Goal: Transaction & Acquisition: Purchase product/service

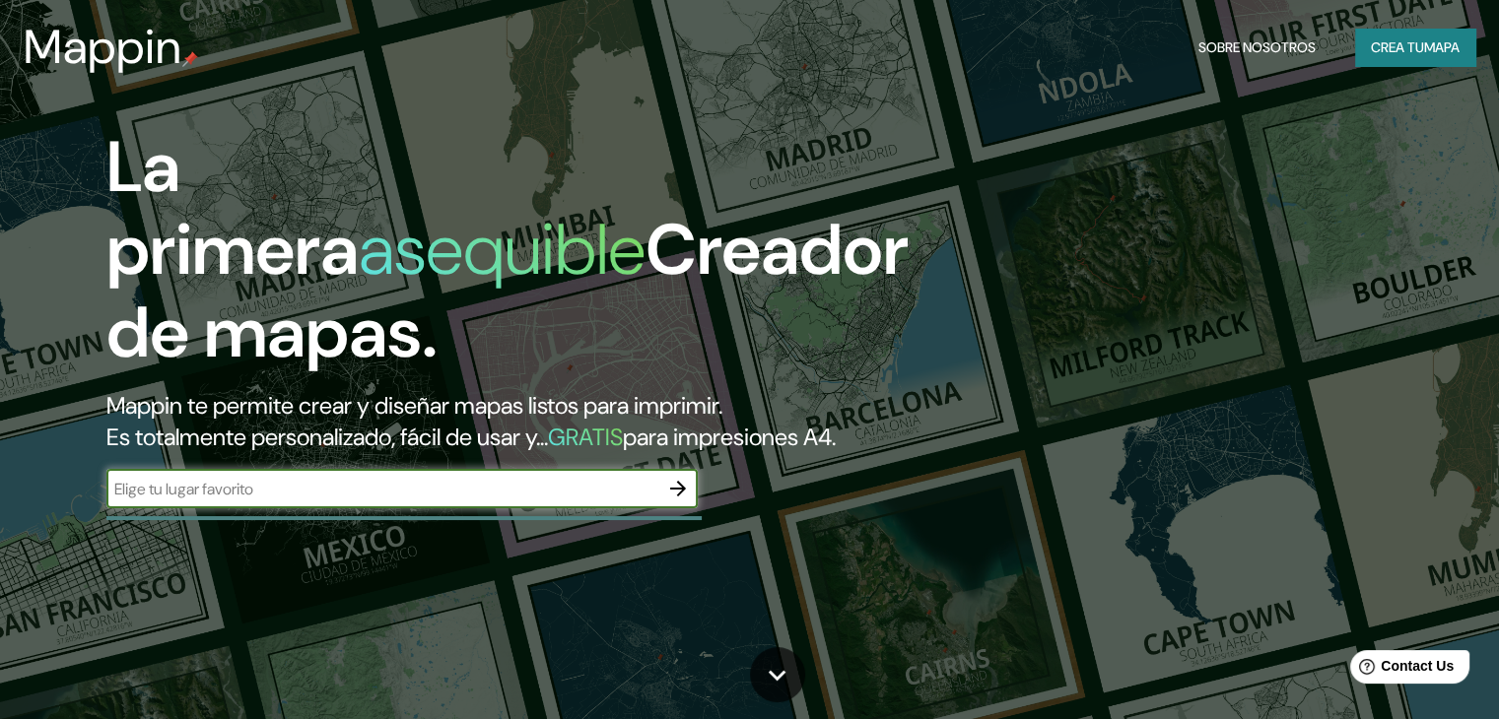
click at [1390, 34] on font "Crea tu" at bounding box center [1396, 47] width 53 height 26
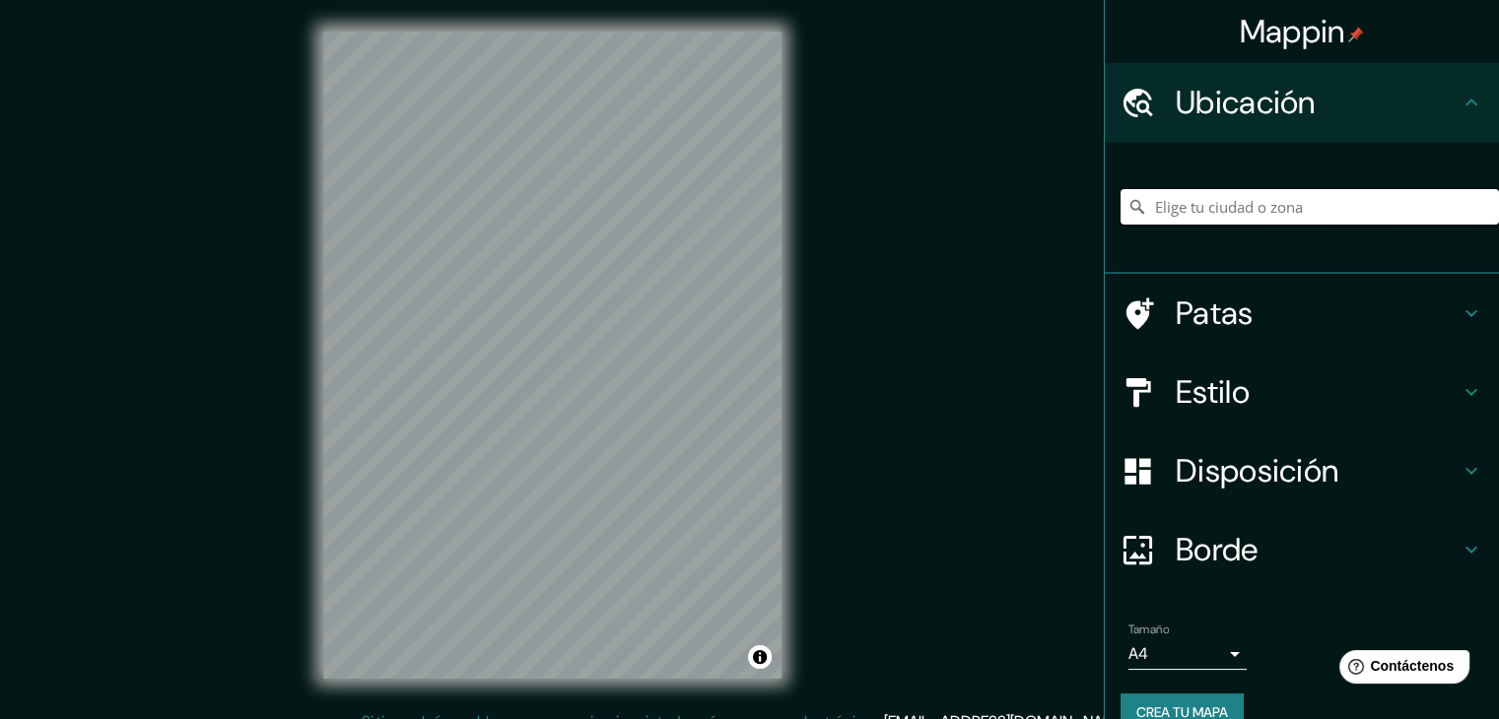
click at [1244, 218] on input "Elige tu ciudad o zona" at bounding box center [1309, 206] width 378 height 35
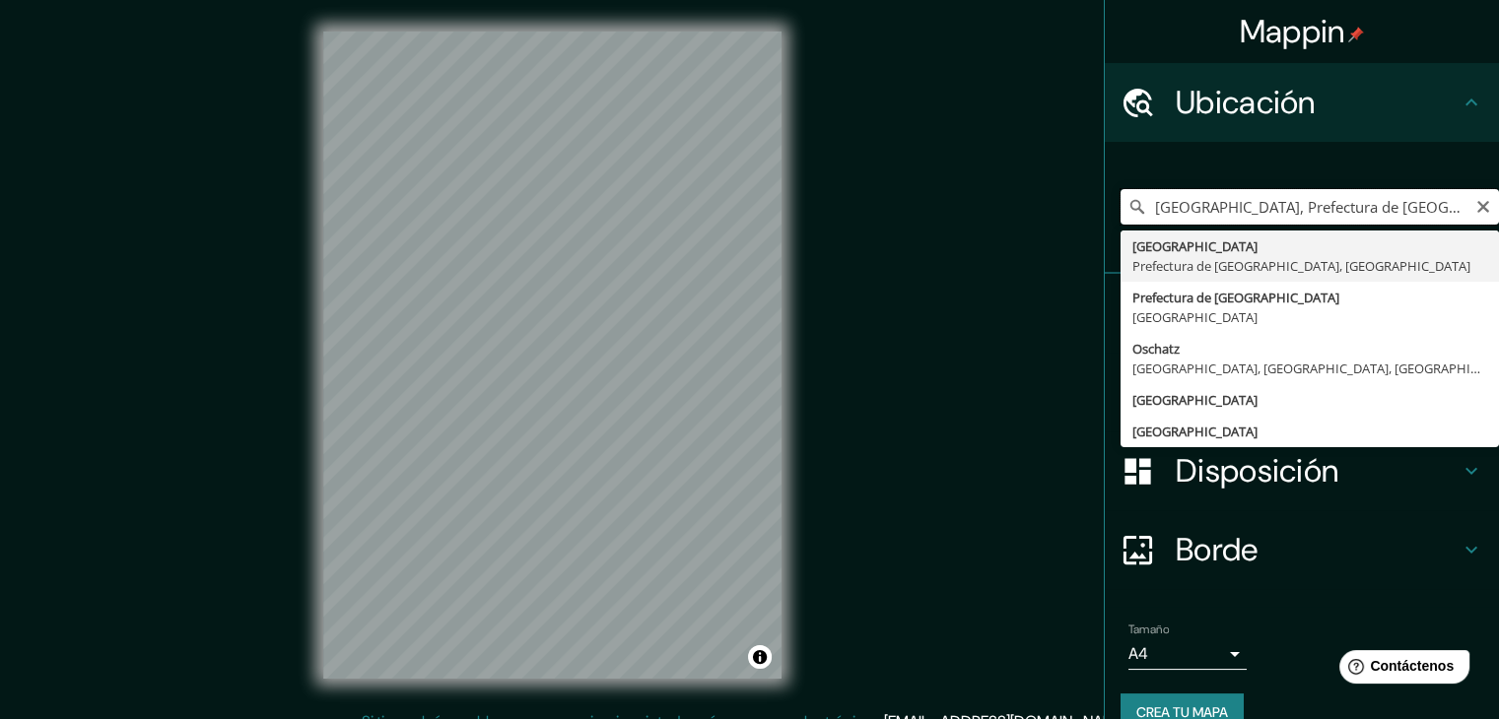
type input "[GEOGRAPHIC_DATA], Prefectura de [GEOGRAPHIC_DATA], [GEOGRAPHIC_DATA]"
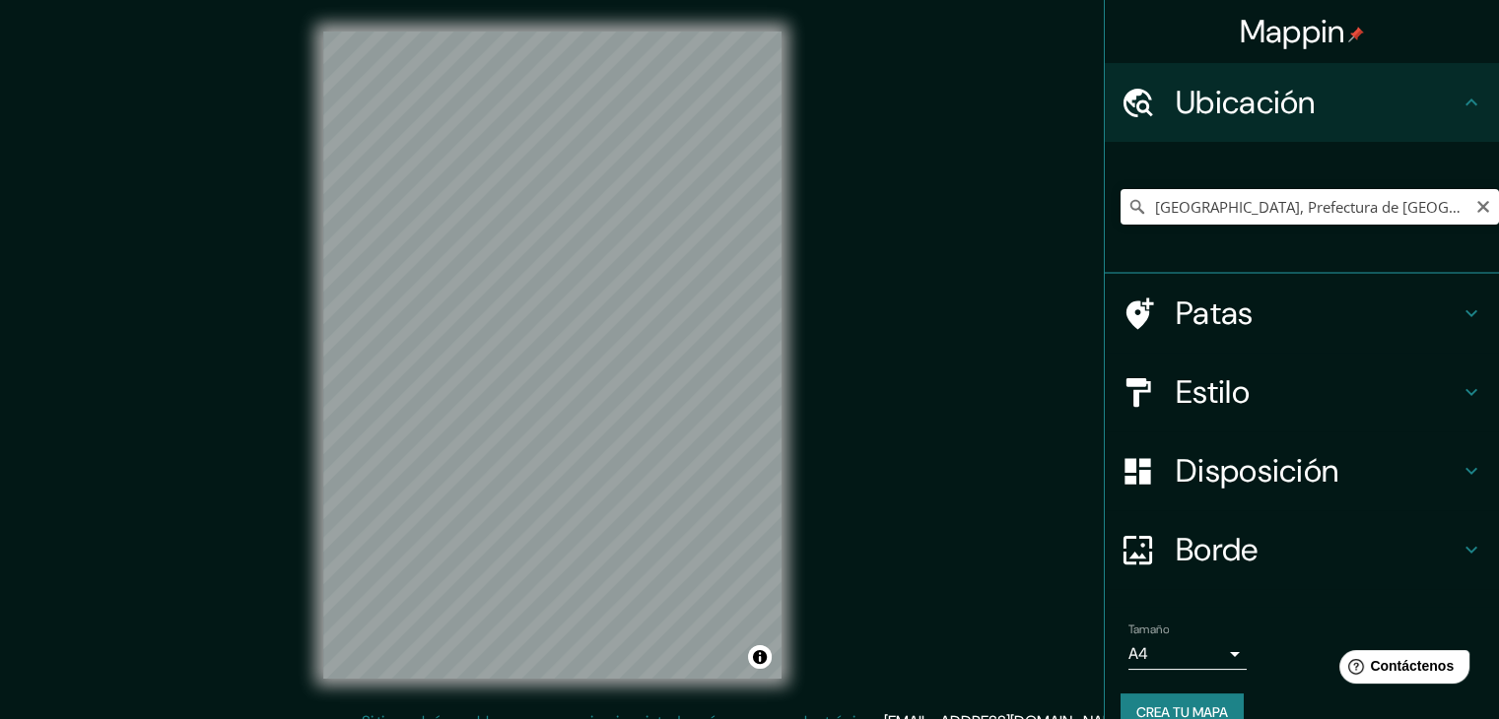
click at [1211, 474] on font "Disposición" at bounding box center [1256, 470] width 163 height 41
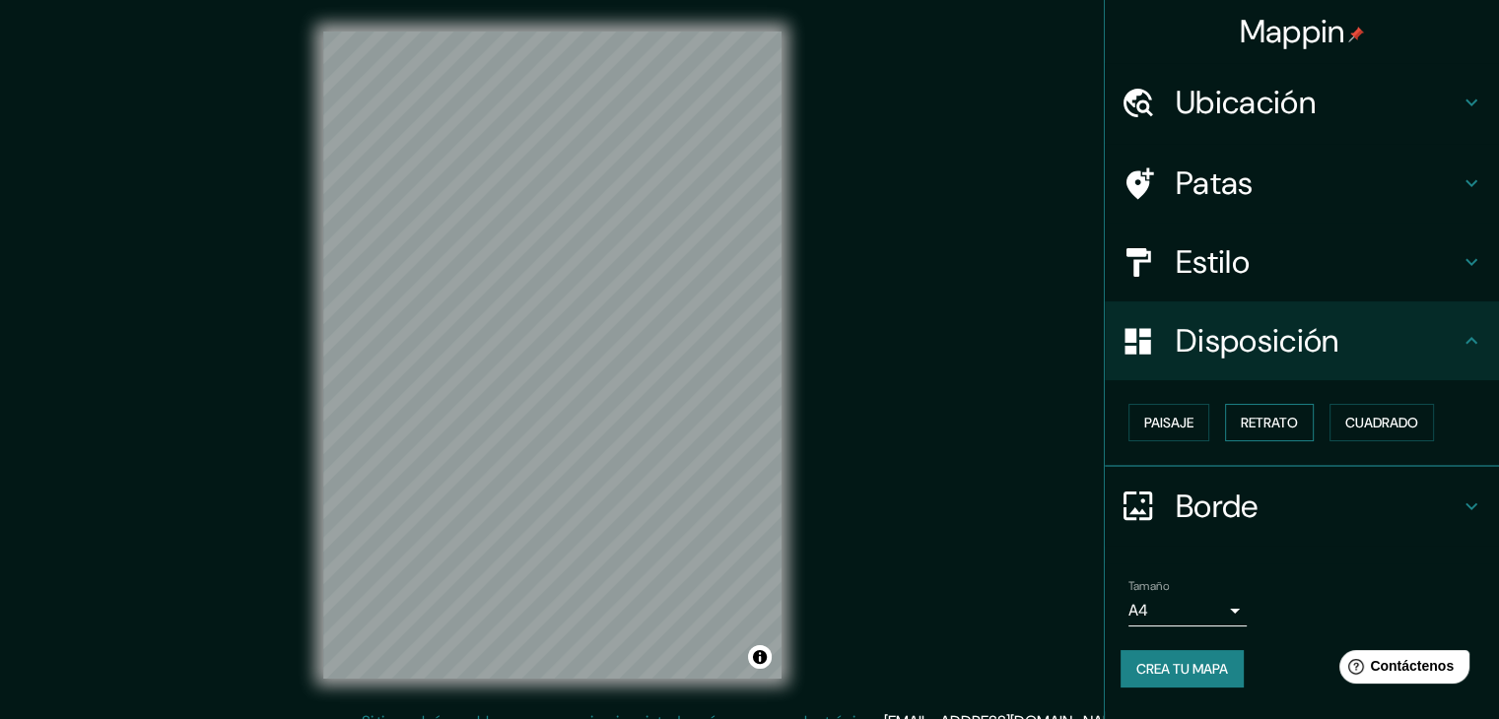
click at [1281, 424] on font "Retrato" at bounding box center [1268, 423] width 57 height 18
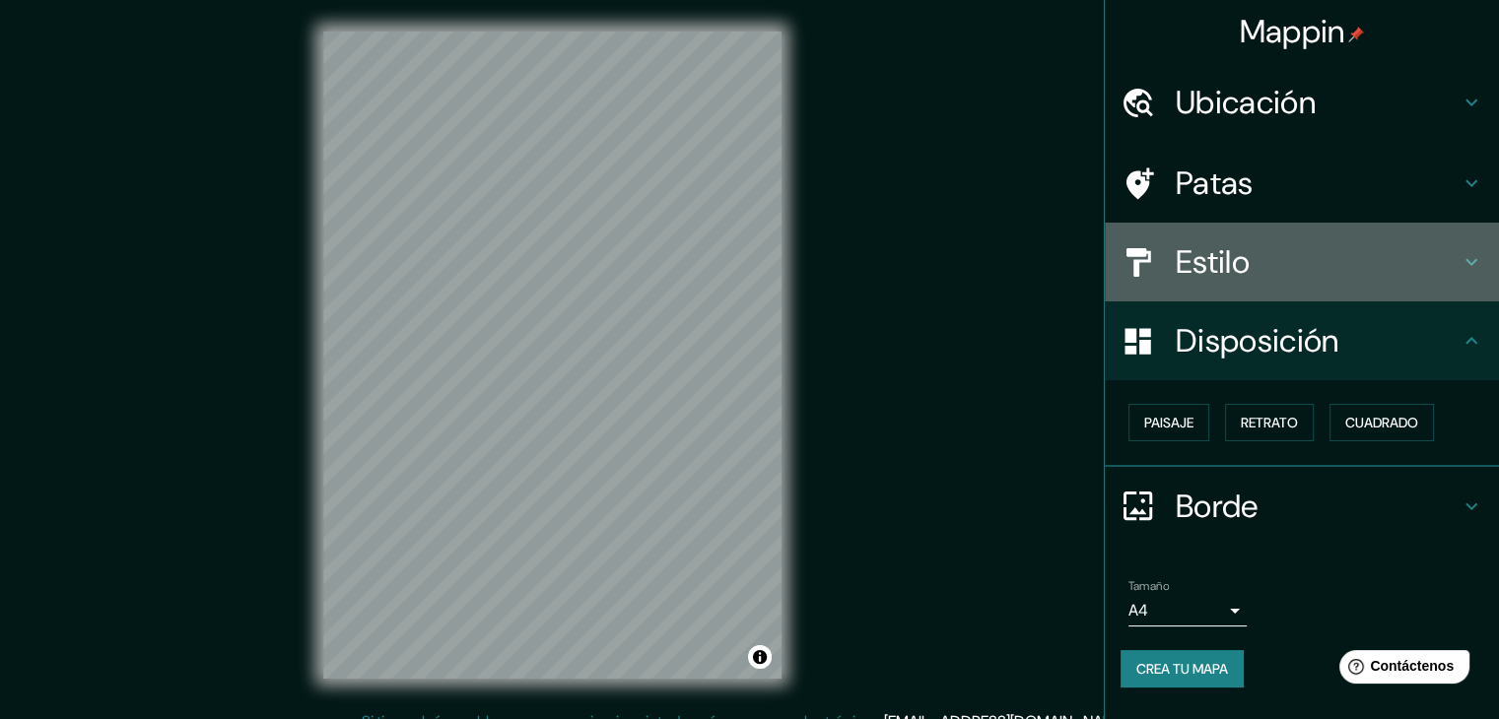
click at [1230, 261] on font "Estilo" at bounding box center [1212, 261] width 74 height 41
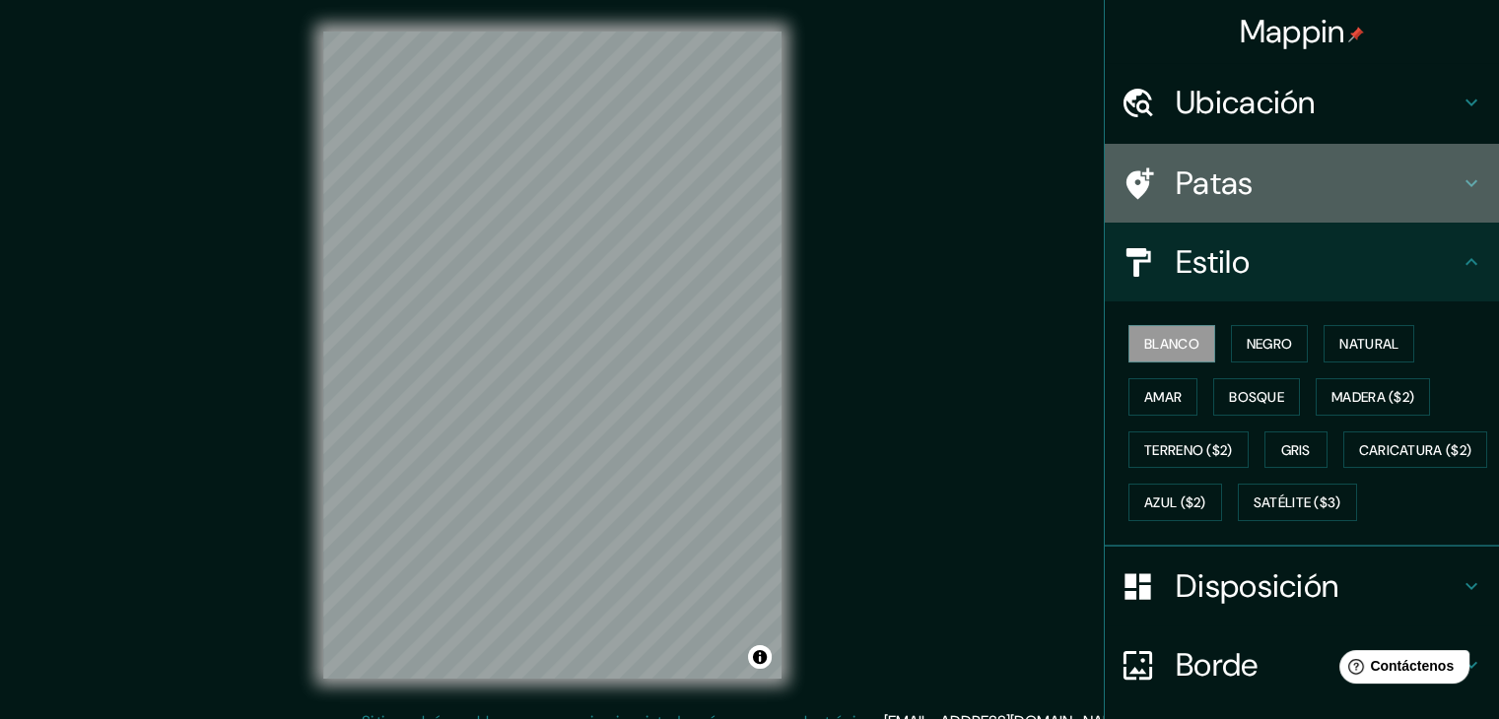
click at [1239, 188] on h4 "Patas" at bounding box center [1317, 183] width 284 height 39
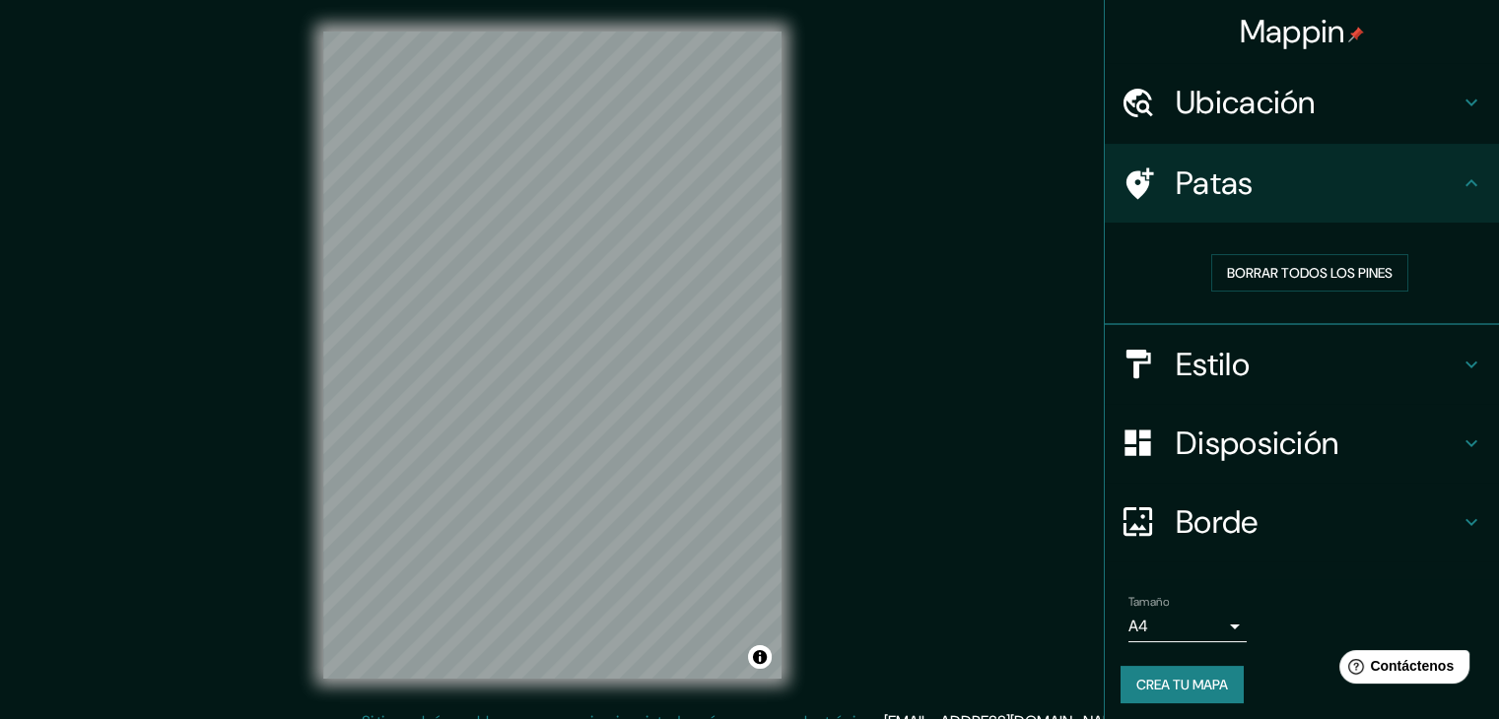
click at [1237, 110] on font "Ubicación" at bounding box center [1245, 102] width 140 height 41
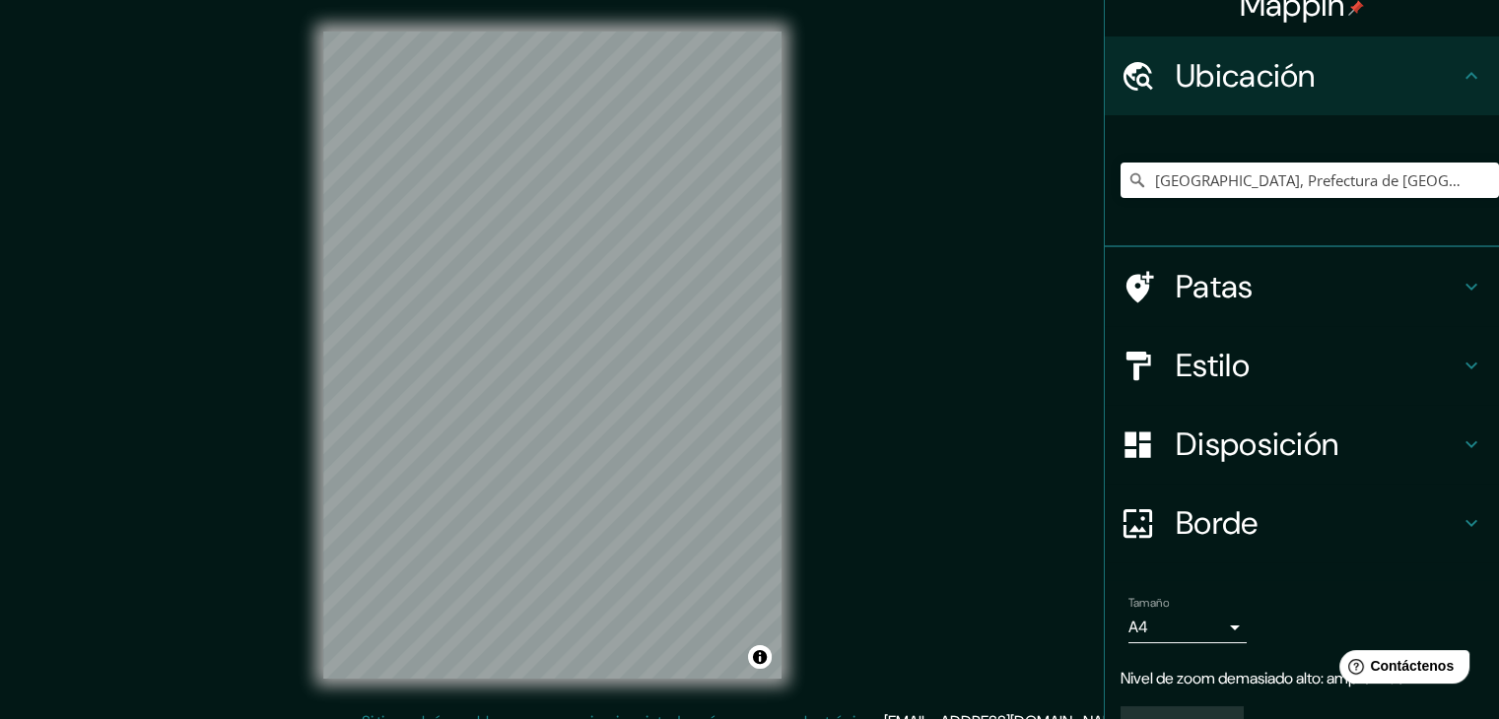
scroll to position [74, 0]
